Goal: Task Accomplishment & Management: Manage account settings

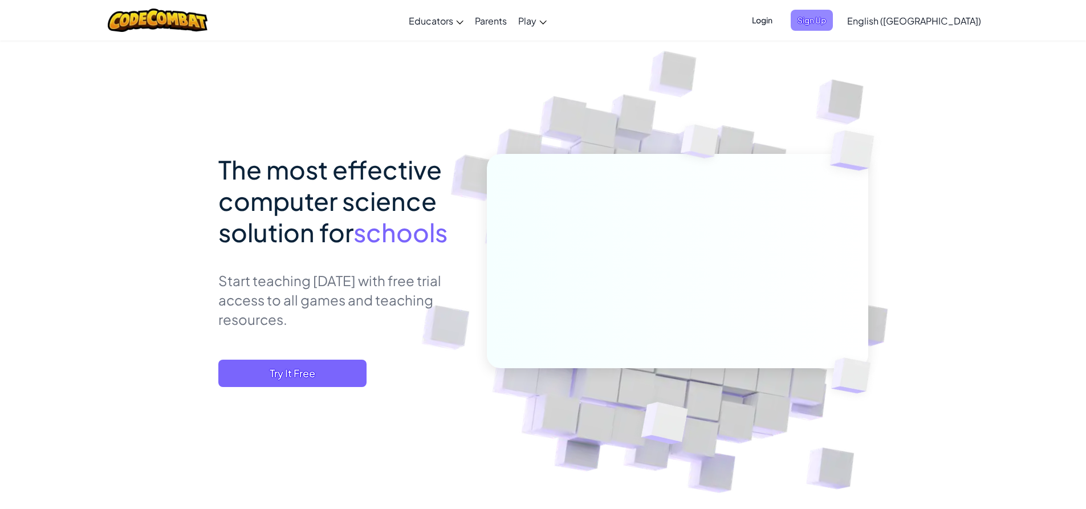
click at [833, 15] on span "Sign Up" at bounding box center [811, 20] width 42 height 21
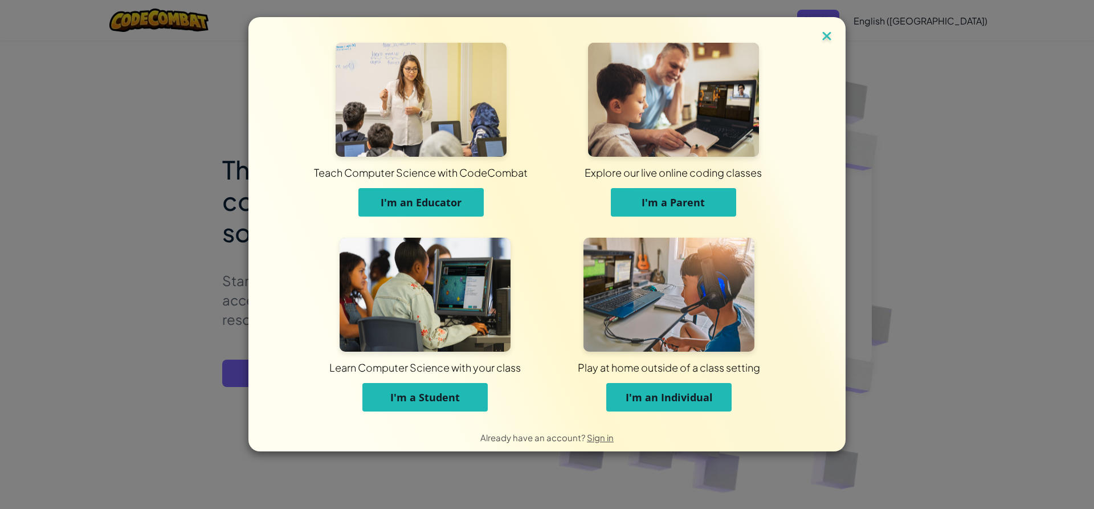
click at [822, 39] on img at bounding box center [827, 36] width 15 height 17
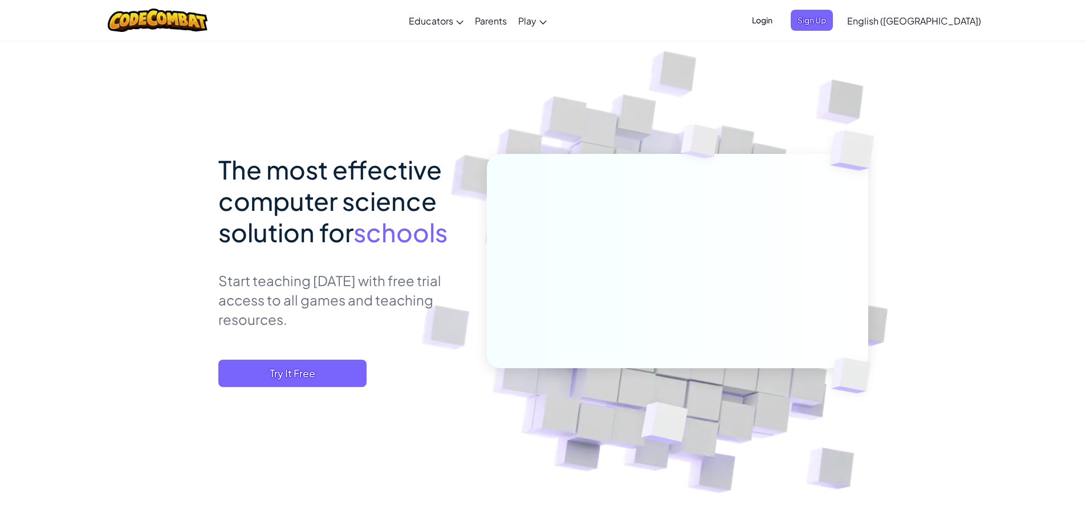
click at [779, 11] on span "Login" at bounding box center [762, 20] width 34 height 21
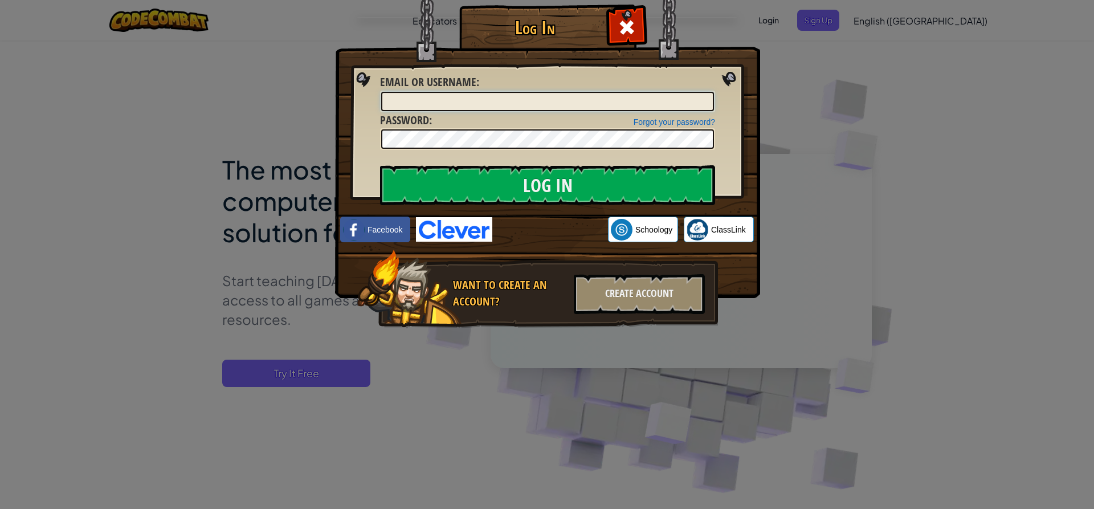
type input "Big Daddy peach32"
click at [507, 190] on input "Log In" at bounding box center [547, 185] width 335 height 40
